Goal: Information Seeking & Learning: Learn about a topic

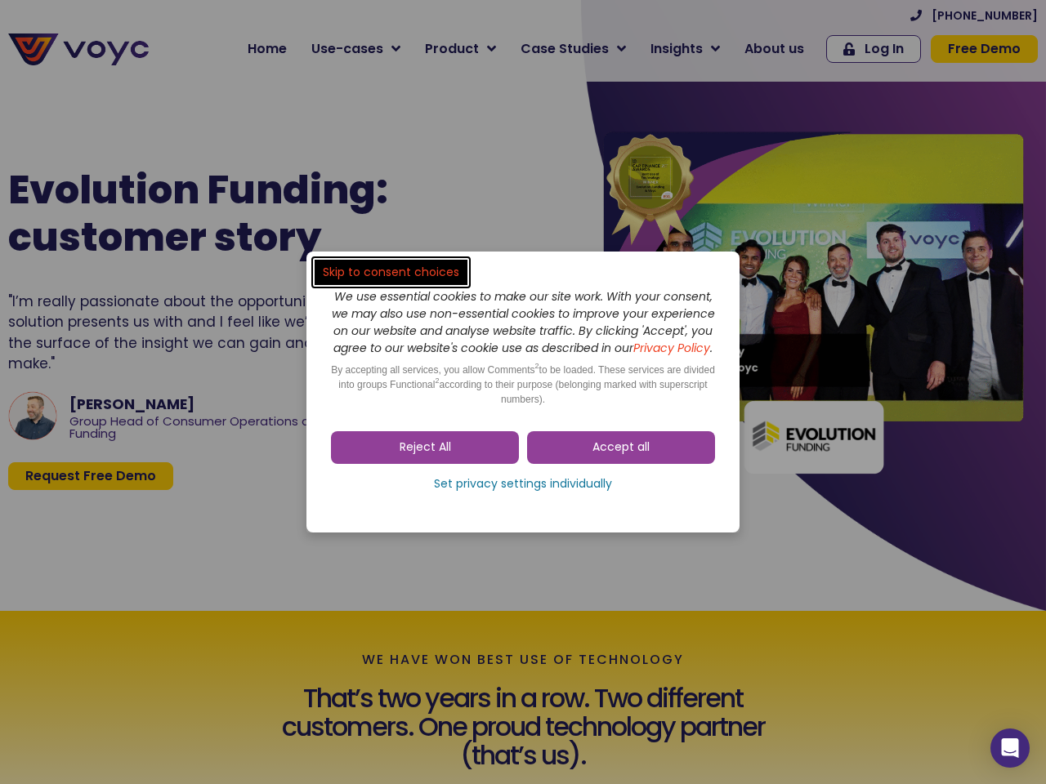
click at [621, 456] on span "Accept all" at bounding box center [620, 448] width 57 height 16
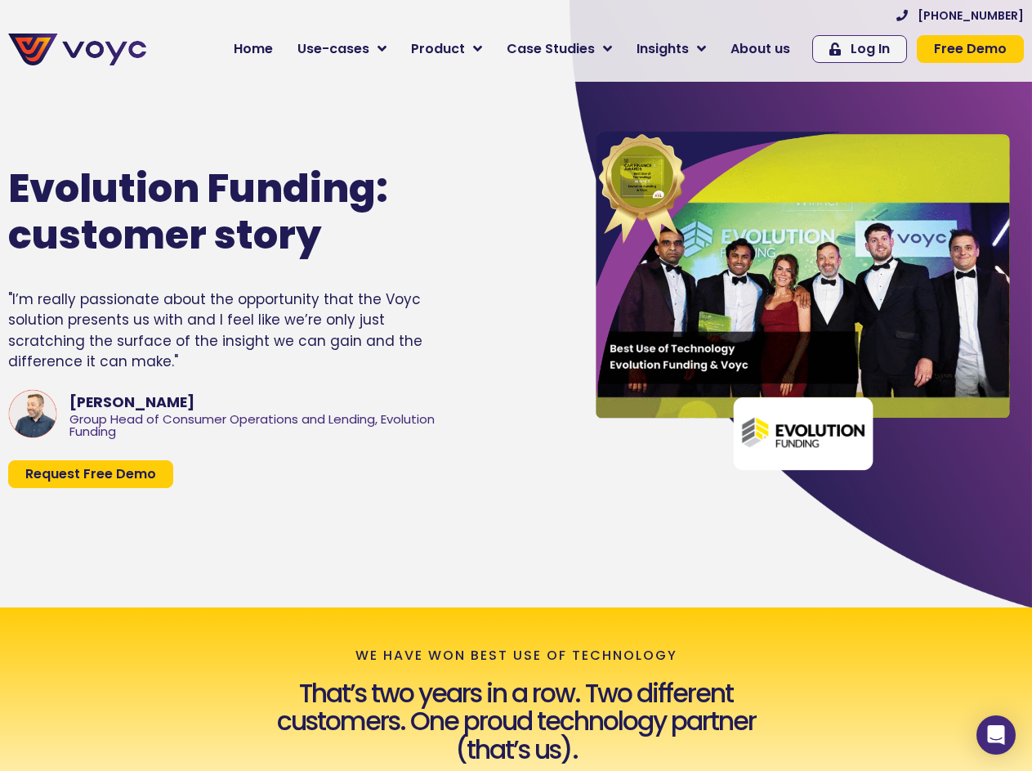
click at [523, 493] on div "Evolution Funding: customer story "I’m really passionate about the opportunity …" at bounding box center [278, 326] width 557 height 431
